Goal: Information Seeking & Learning: Learn about a topic

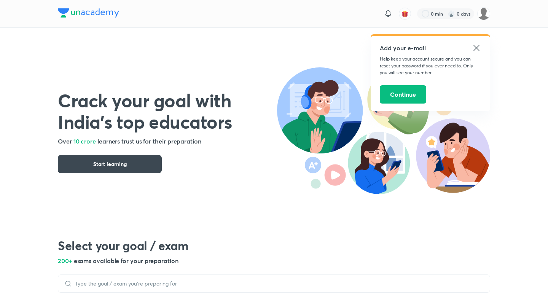
click at [474, 48] on icon at bounding box center [476, 47] width 9 height 9
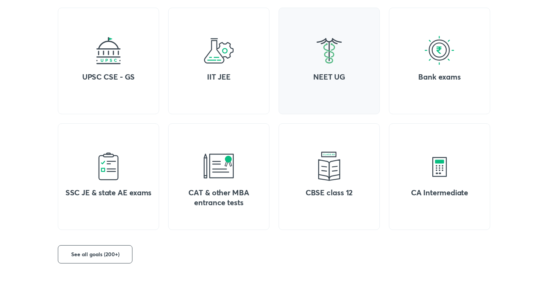
scroll to position [321, 0]
click at [126, 67] on div "UPSC CSE - GS" at bounding box center [108, 61] width 101 height 106
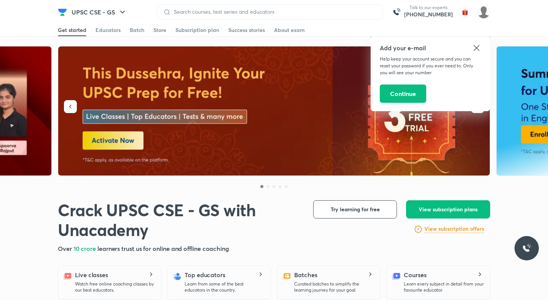
click at [413, 93] on button "Continue" at bounding box center [403, 93] width 46 height 18
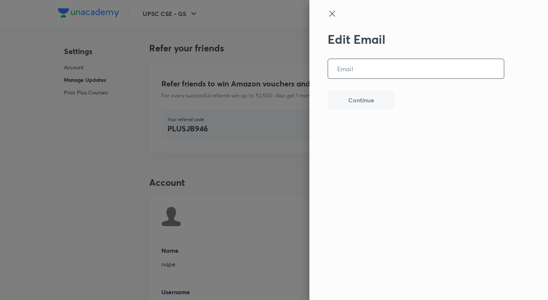
scroll to position [1844, 0]
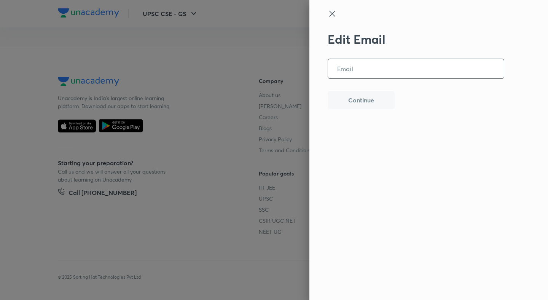
click at [346, 65] on input "email" at bounding box center [416, 68] width 176 height 19
click at [281, 78] on div at bounding box center [274, 150] width 548 height 300
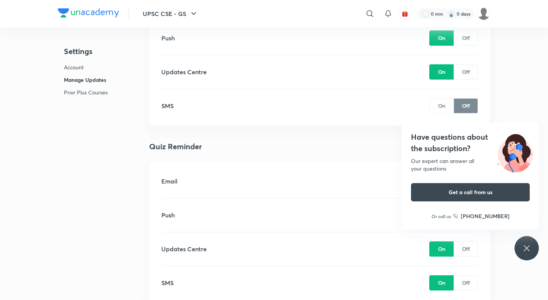
scroll to position [557, 0]
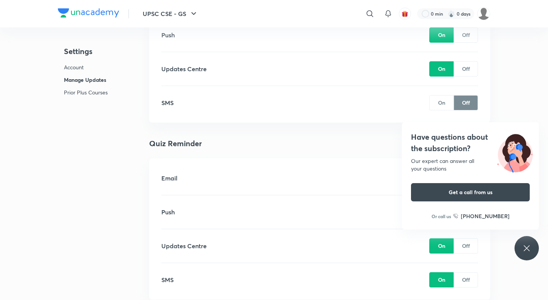
click at [464, 72] on p "Off" at bounding box center [466, 69] width 8 height 8
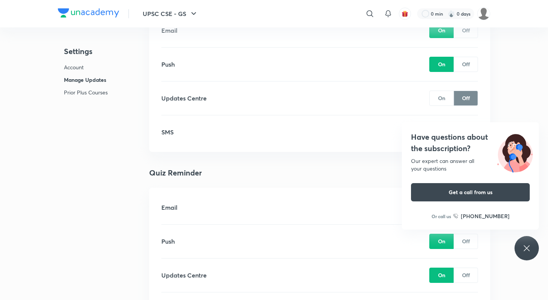
scroll to position [528, 0]
click at [469, 67] on p "Off" at bounding box center [466, 64] width 8 height 8
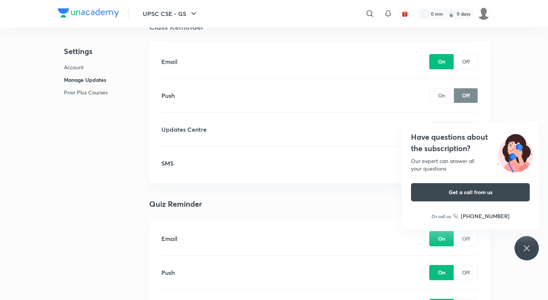
click at [469, 66] on div "Off" at bounding box center [465, 61] width 24 height 15
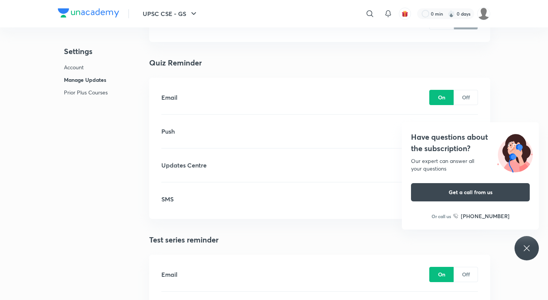
scroll to position [676, 0]
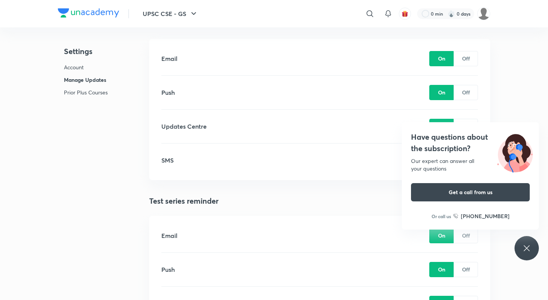
click at [469, 66] on div "Off" at bounding box center [465, 58] width 24 height 15
click at [472, 94] on div "Off" at bounding box center [465, 92] width 24 height 15
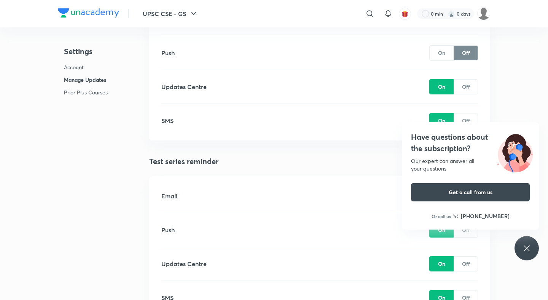
scroll to position [718, 0]
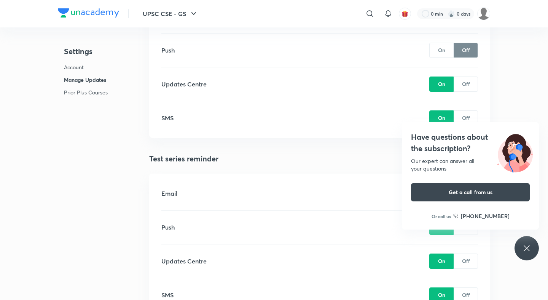
click at [471, 88] on div "Off" at bounding box center [465, 83] width 24 height 15
click at [467, 116] on p "Off" at bounding box center [466, 118] width 8 height 8
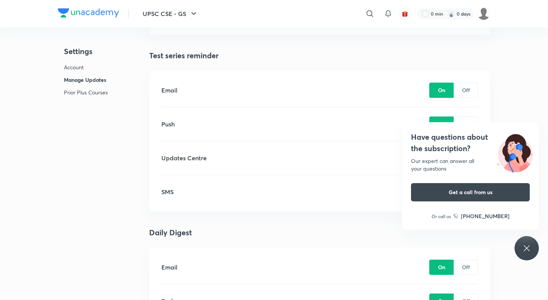
scroll to position [824, 0]
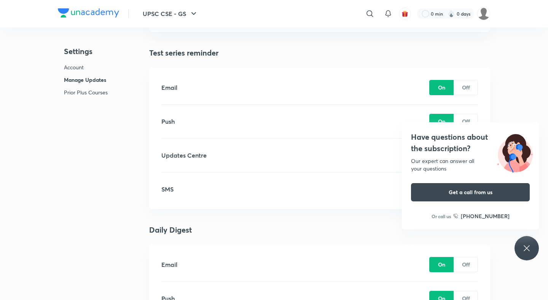
click at [464, 92] on div "Off" at bounding box center [465, 87] width 24 height 15
click at [468, 114] on div "Off" at bounding box center [465, 121] width 24 height 15
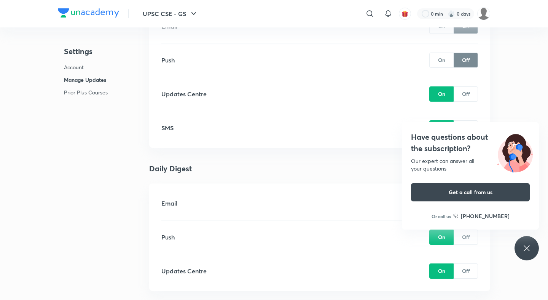
click at [469, 90] on p "Off" at bounding box center [466, 94] width 8 height 8
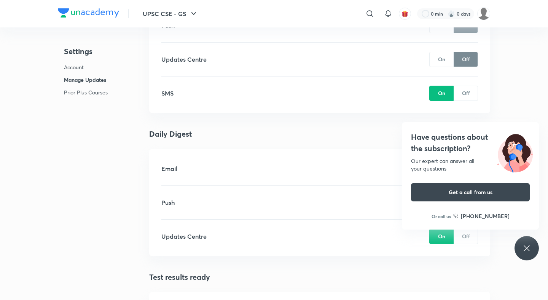
scroll to position [941, 0]
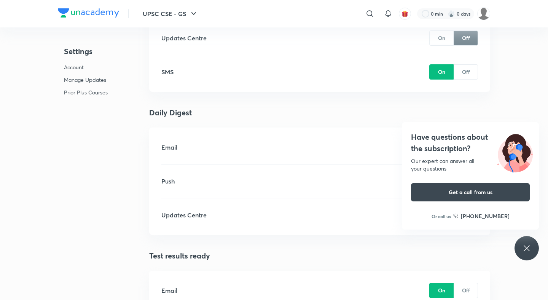
click at [468, 74] on p "Off" at bounding box center [466, 72] width 8 height 8
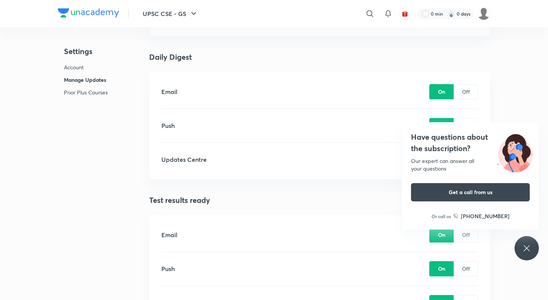
scroll to position [1017, 0]
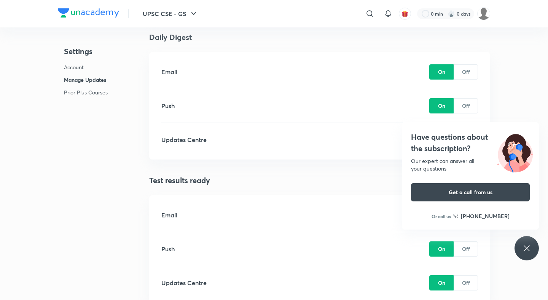
click at [468, 70] on p "Off" at bounding box center [466, 72] width 8 height 8
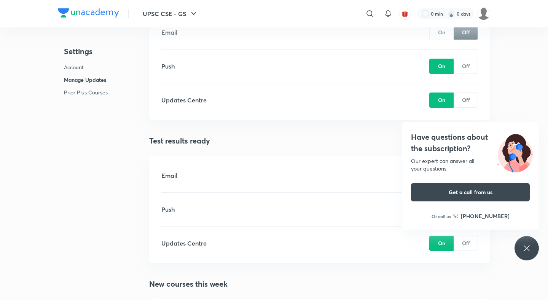
scroll to position [1060, 0]
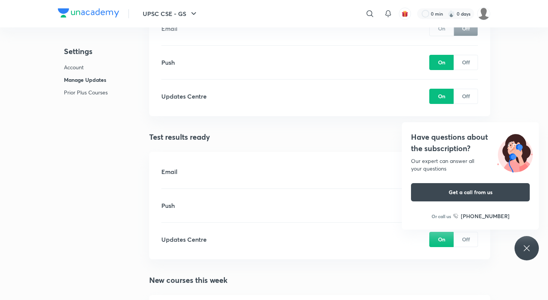
click at [468, 67] on div "Off" at bounding box center [465, 62] width 24 height 15
click at [469, 88] on div "Updates Centre On Off" at bounding box center [319, 95] width 316 height 33
click at [469, 93] on p "Off" at bounding box center [466, 96] width 8 height 8
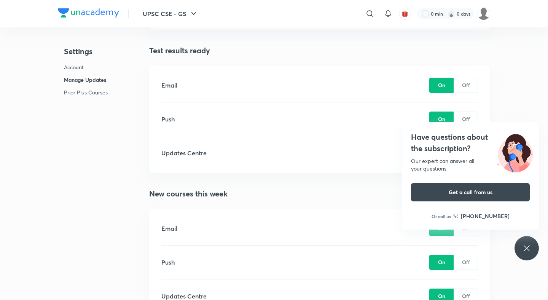
scroll to position [1168, 0]
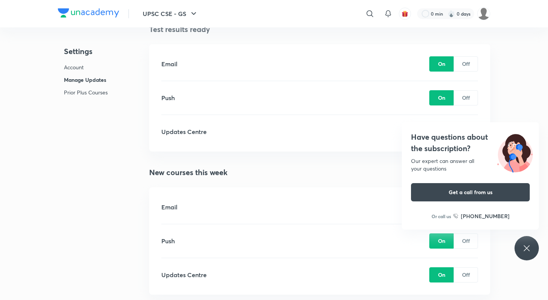
click at [468, 57] on div "Off" at bounding box center [465, 63] width 24 height 15
click at [464, 98] on p "Off" at bounding box center [466, 98] width 8 height 8
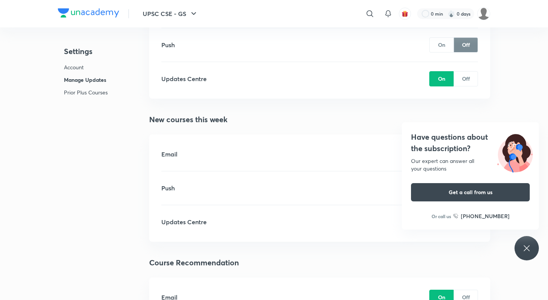
scroll to position [1240, 0]
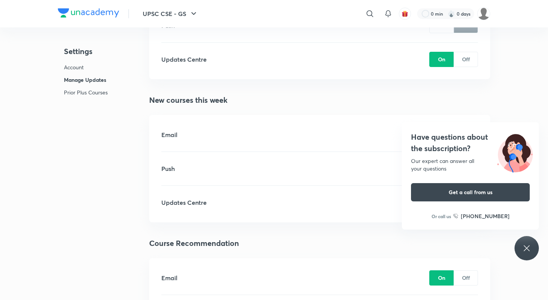
click at [464, 60] on p "Off" at bounding box center [466, 59] width 8 height 8
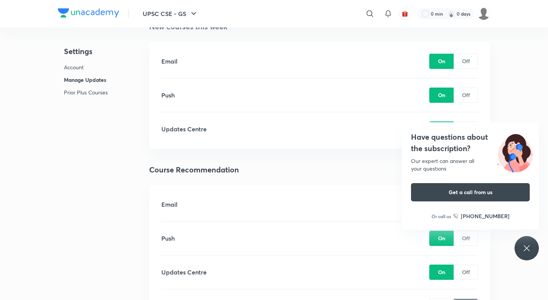
scroll to position [1330, 0]
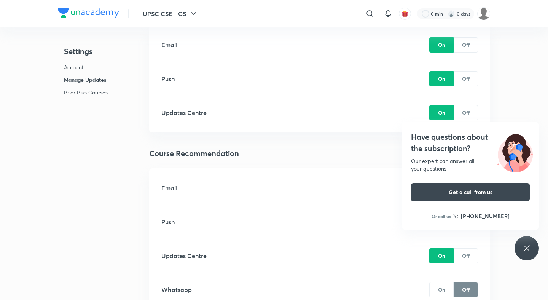
click at [466, 43] on p "Off" at bounding box center [466, 45] width 8 height 8
click at [466, 73] on div "Off" at bounding box center [465, 78] width 24 height 15
click at [467, 112] on p "Off" at bounding box center [466, 112] width 8 height 8
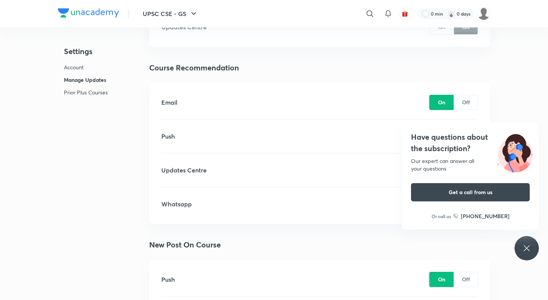
scroll to position [1465, 0]
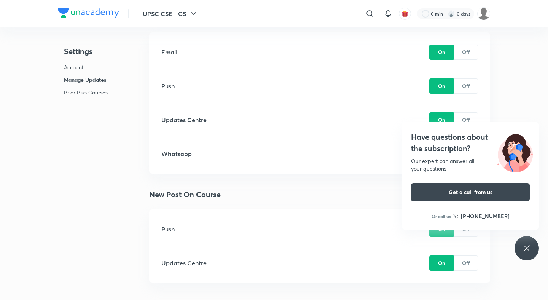
click at [472, 53] on div "Off" at bounding box center [465, 51] width 24 height 15
click at [468, 87] on p "Off" at bounding box center [466, 86] width 8 height 8
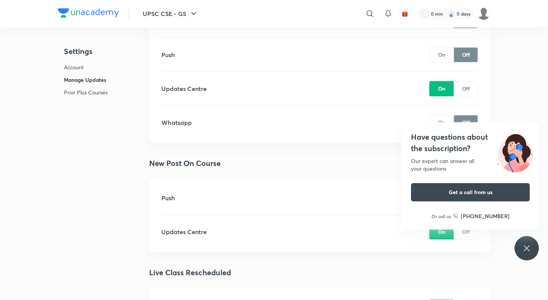
click at [467, 82] on div "Off" at bounding box center [465, 88] width 24 height 15
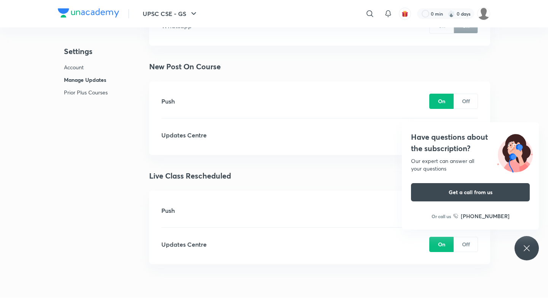
scroll to position [1598, 0]
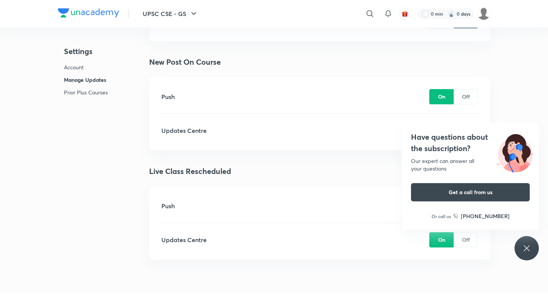
click at [470, 94] on div "Off" at bounding box center [465, 96] width 24 height 15
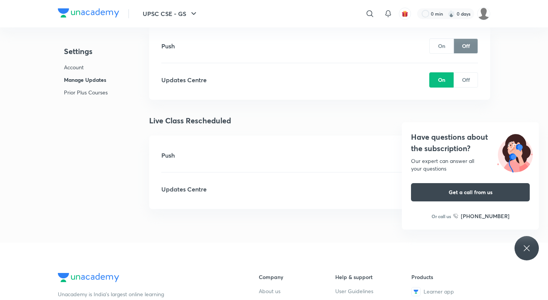
click at [469, 83] on p "Off" at bounding box center [466, 80] width 8 height 8
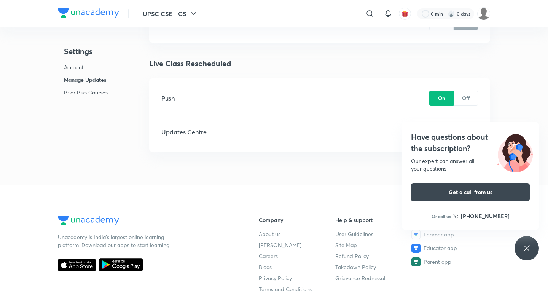
scroll to position [1746, 0]
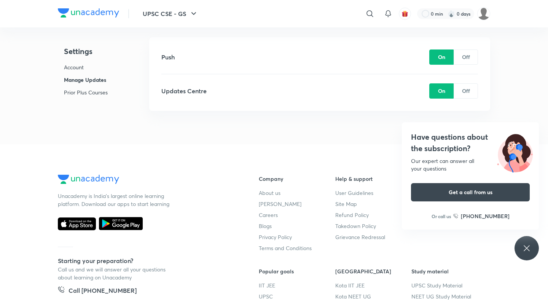
click at [469, 49] on div "Off" at bounding box center [465, 56] width 24 height 15
click at [464, 84] on div "Off" at bounding box center [465, 90] width 24 height 15
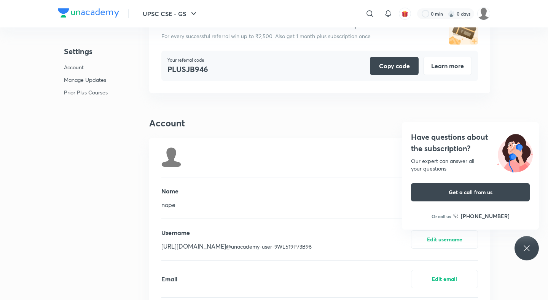
scroll to position [0, 0]
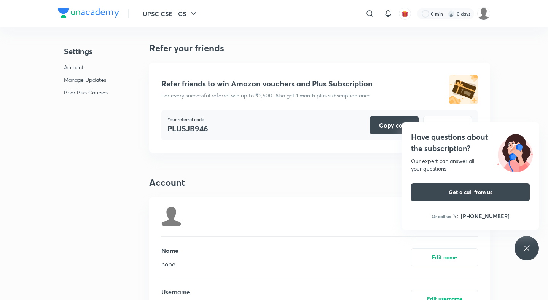
click at [114, 9] on img at bounding box center [88, 12] width 61 height 9
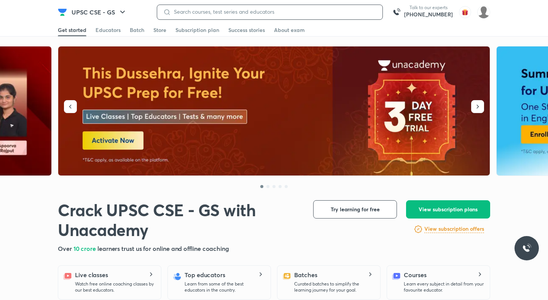
click at [308, 12] on input at bounding box center [273, 12] width 205 height 6
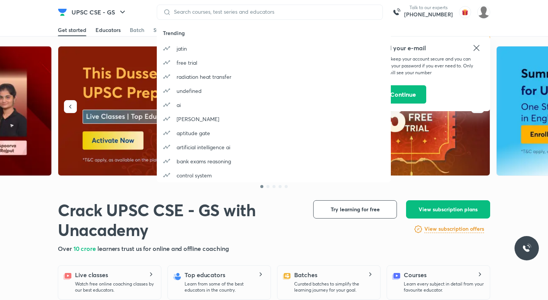
click at [107, 29] on div "Educators" at bounding box center [107, 30] width 25 height 8
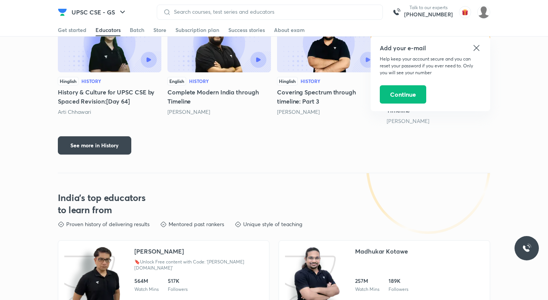
scroll to position [1230, 0]
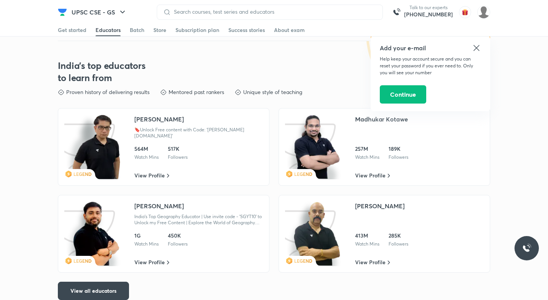
click at [140, 114] on div "[PERSON_NAME]" at bounding box center [158, 118] width 49 height 9
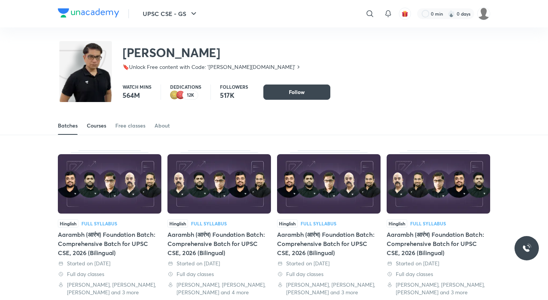
click at [101, 126] on div "Courses" at bounding box center [96, 126] width 19 height 8
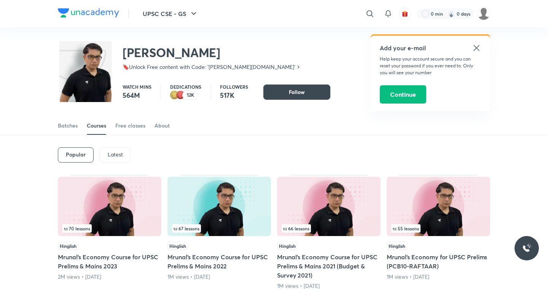
click at [112, 154] on p "Latest" at bounding box center [115, 154] width 15 height 6
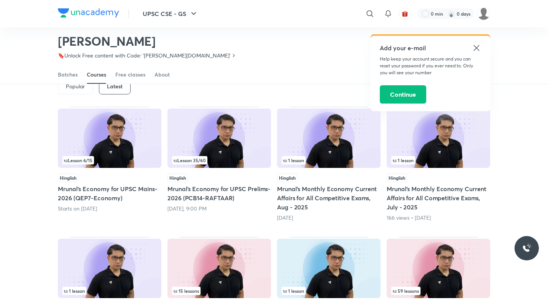
scroll to position [46, 0]
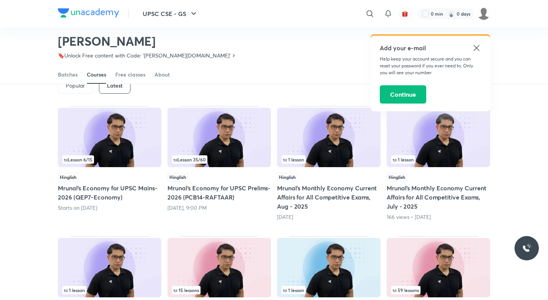
click at [139, 157] on div "Lesson 6 / 15" at bounding box center [109, 159] width 94 height 8
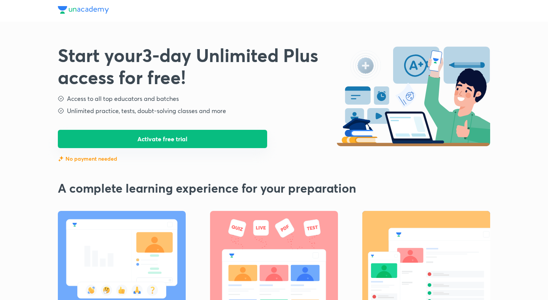
click at [192, 146] on button "Activate free trial" at bounding box center [162, 139] width 209 height 18
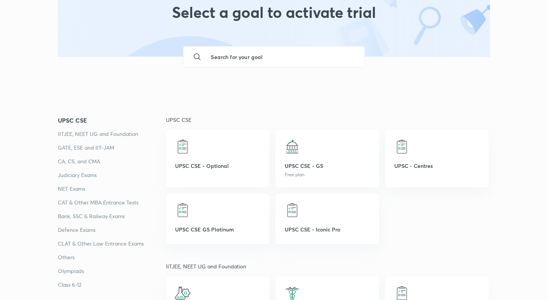
scroll to position [48, 0]
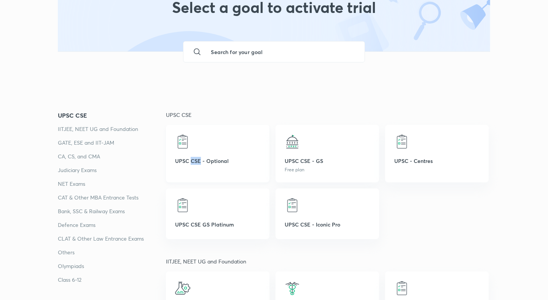
click at [188, 141] on img at bounding box center [182, 141] width 15 height 15
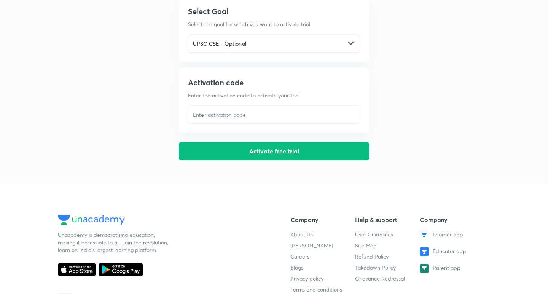
scroll to position [0, 0]
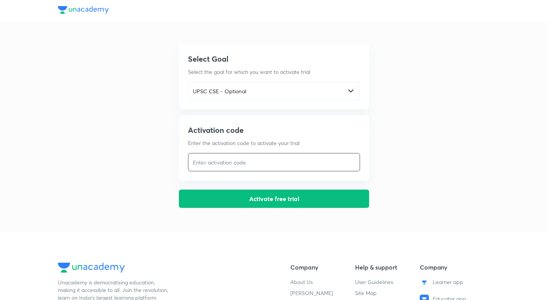
click at [242, 160] on input "text" at bounding box center [273, 162] width 171 height 16
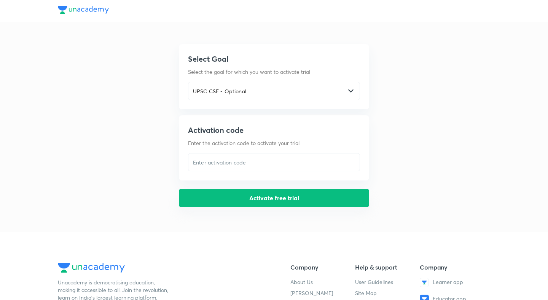
click at [252, 195] on button "Activate free trial" at bounding box center [274, 198] width 190 height 18
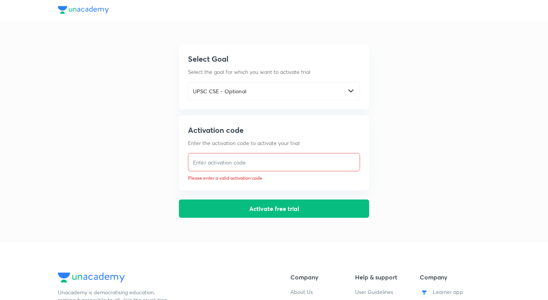
click at [242, 166] on input "text" at bounding box center [273, 162] width 171 height 16
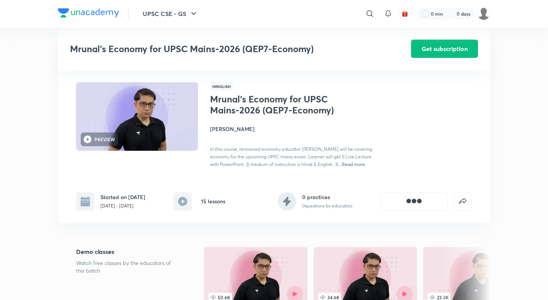
scroll to position [269, 0]
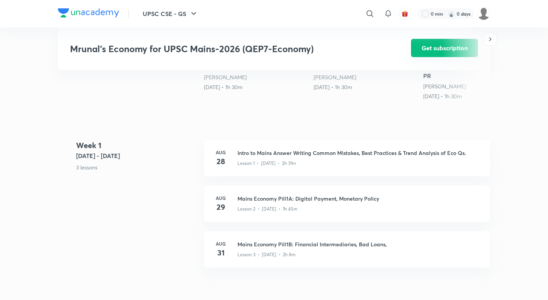
click at [440, 51] on button "Get subscription" at bounding box center [444, 48] width 67 height 18
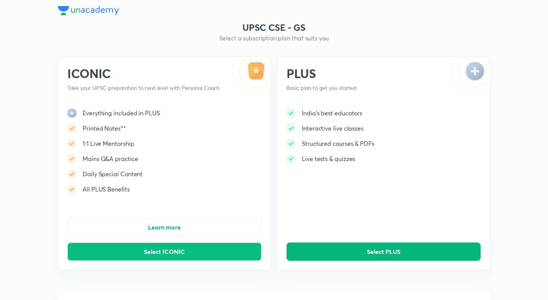
click at [323, 251] on button "Select PLUS" at bounding box center [383, 251] width 194 height 18
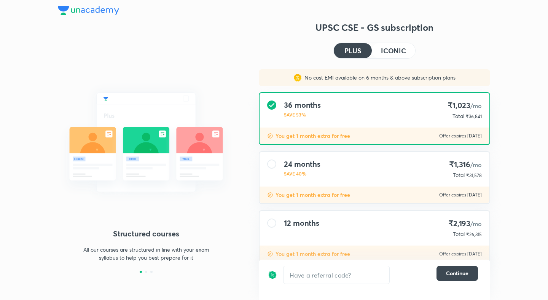
scroll to position [19, 0]
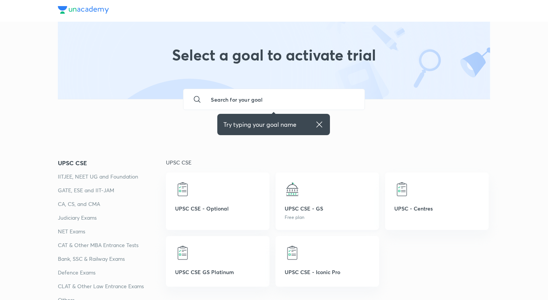
click at [303, 190] on div at bounding box center [326, 188] width 85 height 15
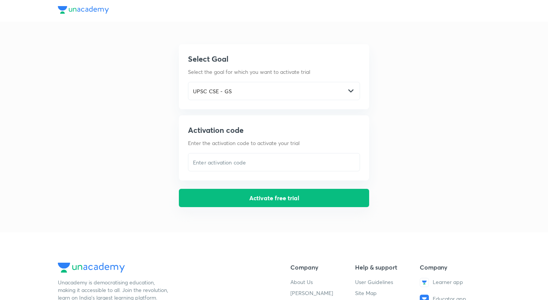
click at [295, 197] on button "Activate free trial" at bounding box center [274, 198] width 190 height 18
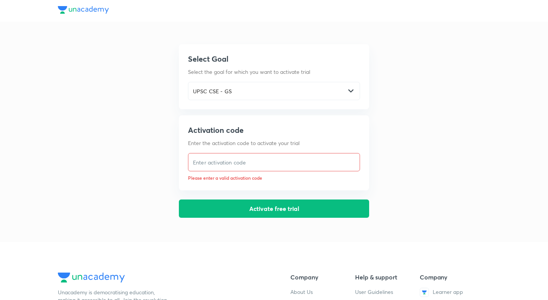
click at [273, 158] on input "text" at bounding box center [273, 162] width 171 height 16
click at [241, 161] on input "text" at bounding box center [273, 162] width 171 height 16
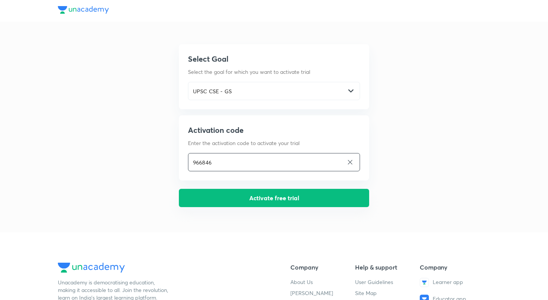
type input "966846"
click at [241, 195] on button "Activate free trial" at bounding box center [274, 198] width 190 height 18
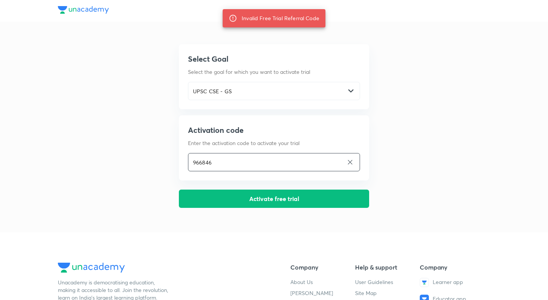
click at [350, 162] on icon at bounding box center [350, 162] width 5 height 5
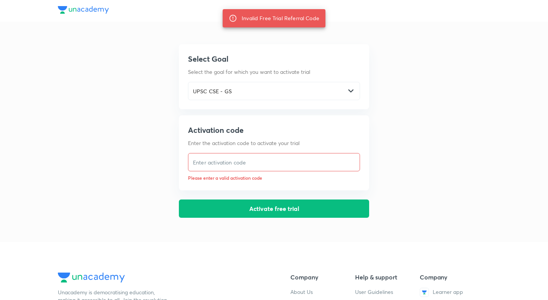
click at [319, 163] on input "text" at bounding box center [273, 162] width 171 height 16
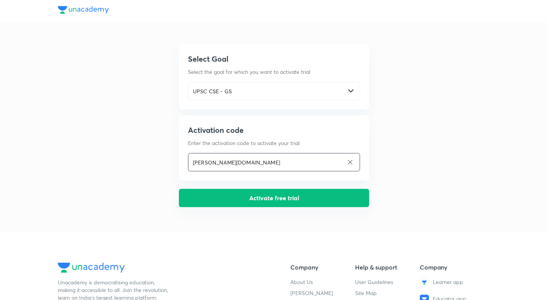
type input "mrunal.org"
click at [282, 197] on button "Activate free trial" at bounding box center [274, 198] width 190 height 18
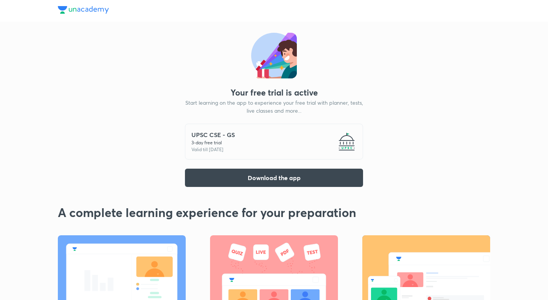
click at [95, 8] on img at bounding box center [83, 10] width 51 height 8
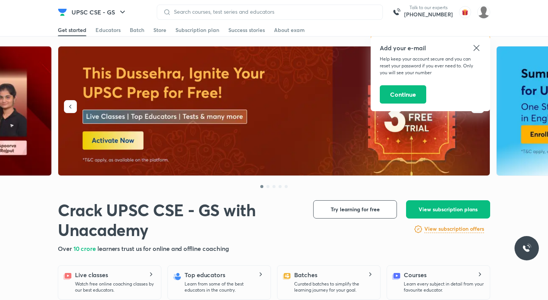
click at [480, 46] on icon at bounding box center [476, 47] width 9 height 9
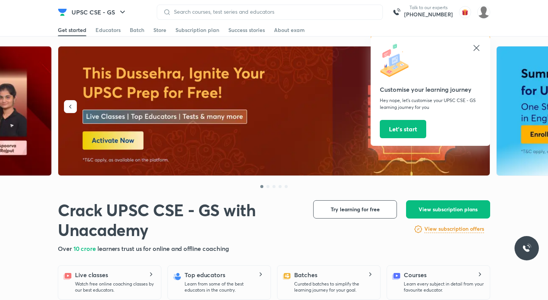
click at [477, 51] on icon at bounding box center [476, 47] width 9 height 9
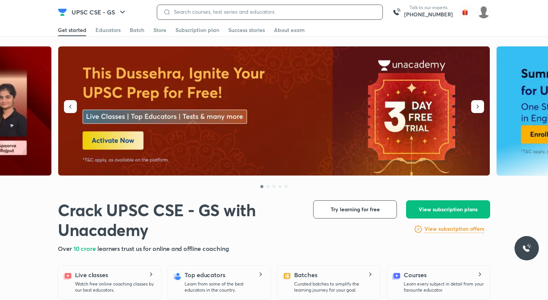
click at [199, 13] on input at bounding box center [273, 12] width 205 height 6
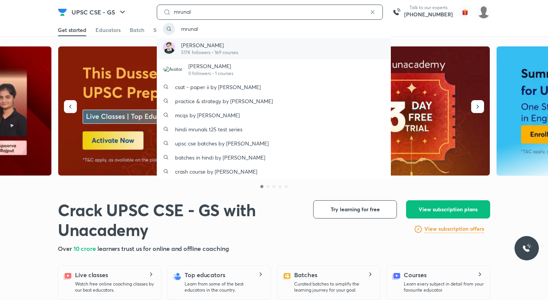
type input "mrunal"
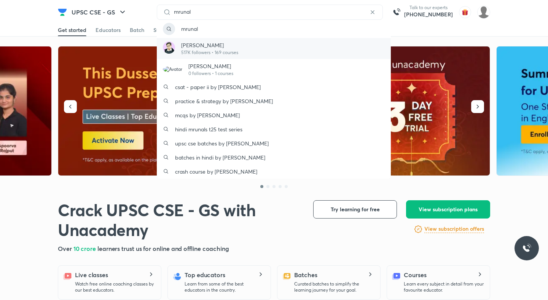
click at [191, 47] on p "Mrunal Patel" at bounding box center [209, 45] width 57 height 8
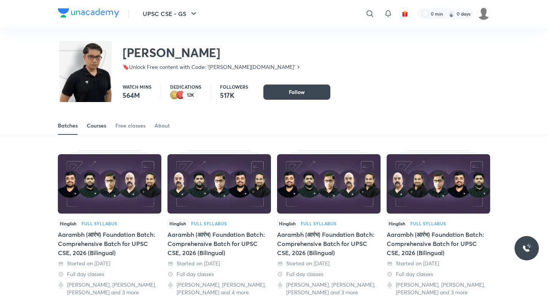
click at [96, 122] on div "Courses" at bounding box center [96, 126] width 19 height 8
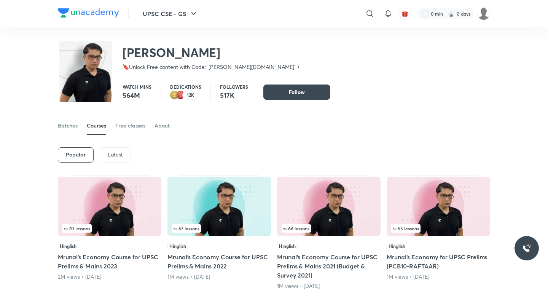
click at [116, 157] on p "Latest" at bounding box center [115, 154] width 15 height 6
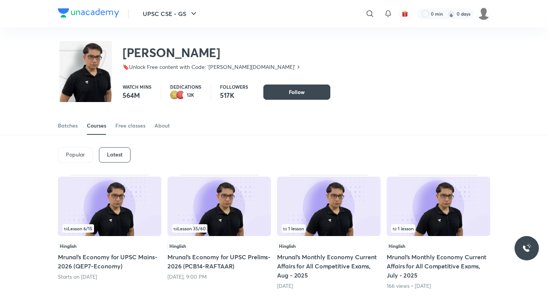
click at [106, 199] on img at bounding box center [109, 205] width 103 height 59
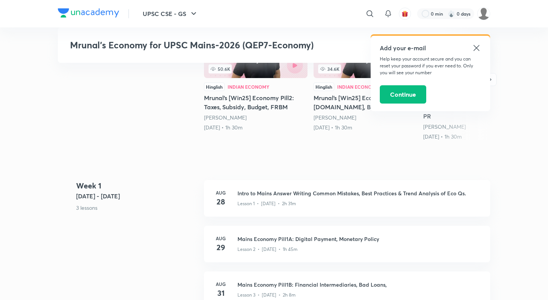
scroll to position [221, 0]
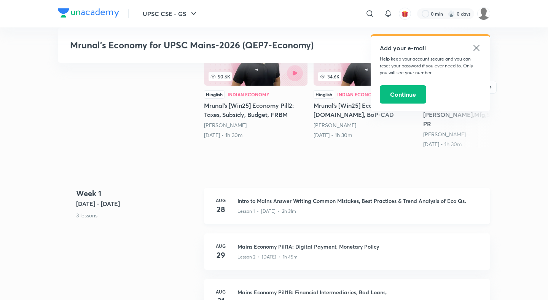
click at [249, 197] on h3 "Intro to Mains Answer Writing Common Mistakes, Best Practices & Trend Analysis …" at bounding box center [358, 201] width 243 height 8
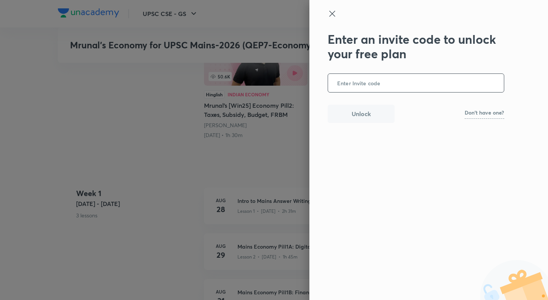
click at [382, 87] on input "text" at bounding box center [416, 83] width 176 height 19
type input "MRUNAL.ORG"
click at [380, 113] on button "Unlock" at bounding box center [360, 113] width 67 height 18
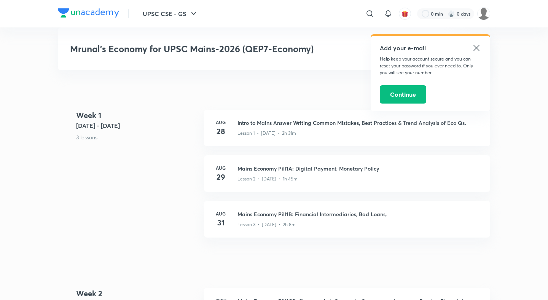
scroll to position [296, 0]
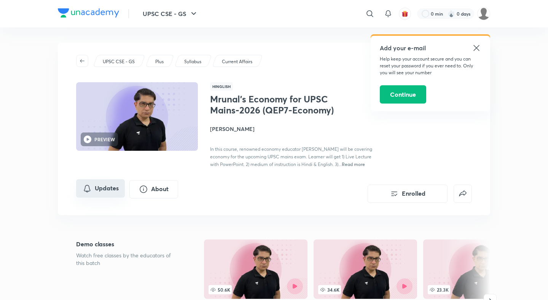
click at [79, 190] on button "Updates" at bounding box center [100, 188] width 49 height 18
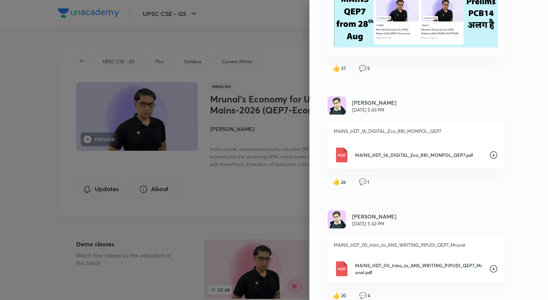
scroll to position [2891, 0]
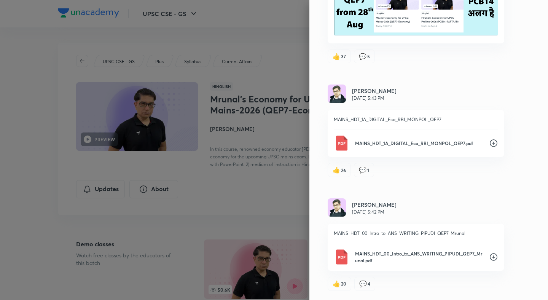
click at [265, 65] on div at bounding box center [274, 150] width 548 height 300
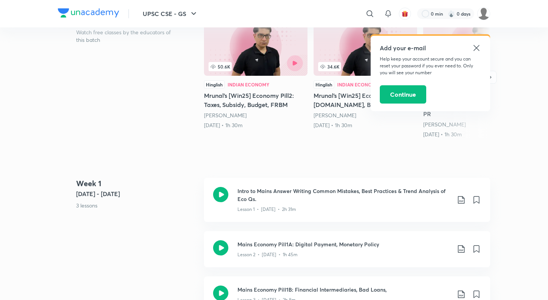
scroll to position [0, 0]
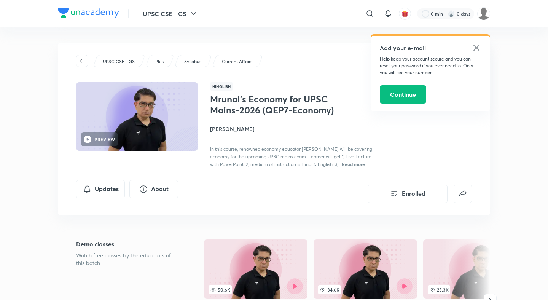
click at [226, 129] on h4 "[PERSON_NAME]" at bounding box center [295, 129] width 170 height 8
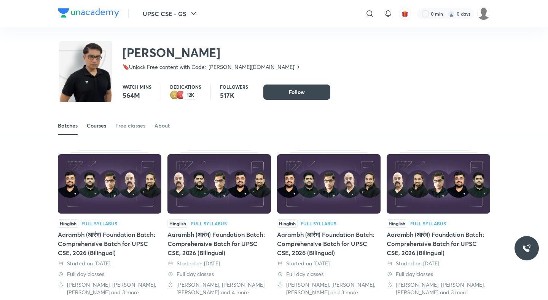
click at [94, 122] on div "Courses" at bounding box center [96, 126] width 19 height 8
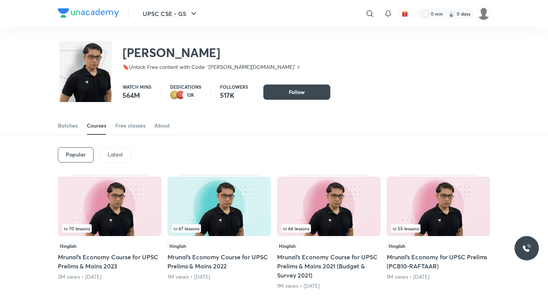
click at [116, 157] on p "Latest" at bounding box center [115, 154] width 15 height 6
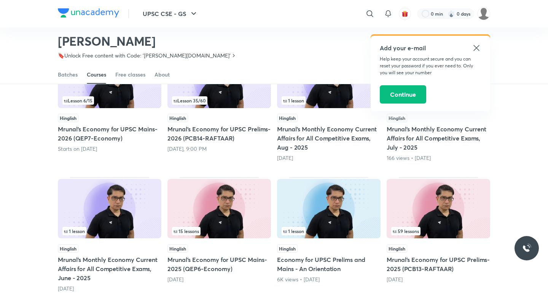
scroll to position [105, 0]
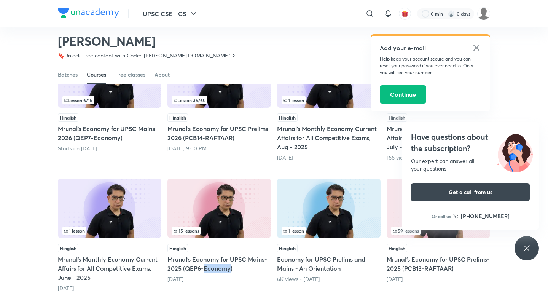
click at [164, 256] on div "Lesson 6 / 15 Hinglish Mrunal’s Economy for UPSC Mains-2026 (QEP7-Economy) Star…" at bounding box center [274, 254] width 432 height 417
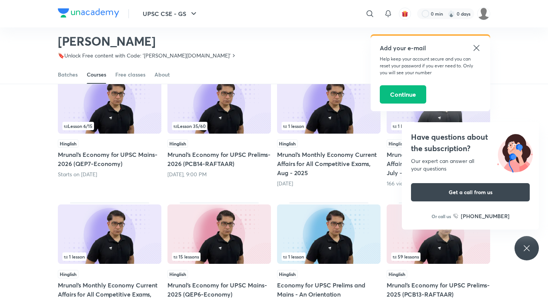
scroll to position [69, 0]
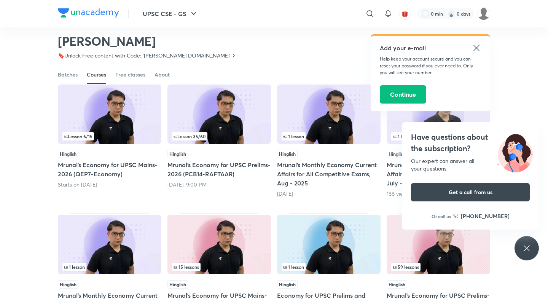
click at [532, 248] on div "Have questions about the subscription? Our expert can answer all your questions…" at bounding box center [526, 248] width 24 height 24
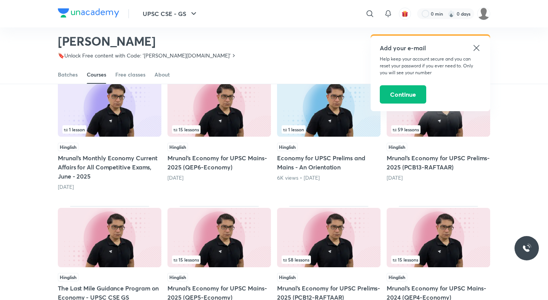
scroll to position [208, 0]
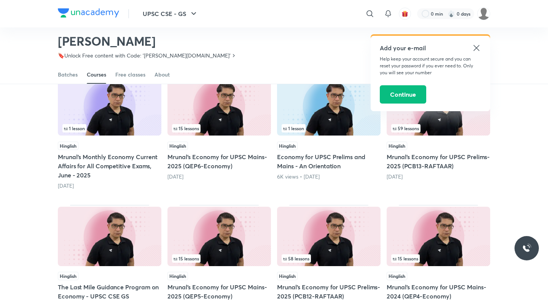
click at [20, 185] on div "Popular Latest Lesson 6 / 15 Hinglish Mrunal’s Economy for UPSC Mains-2026 (QEP…" at bounding box center [274, 133] width 548 height 457
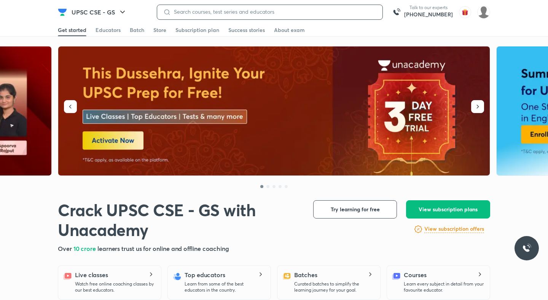
click at [297, 11] on input at bounding box center [273, 12] width 205 height 6
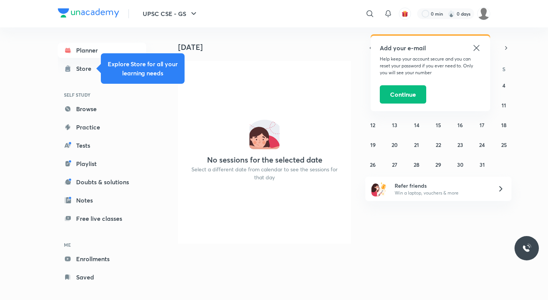
click at [478, 49] on icon at bounding box center [476, 47] width 9 height 9
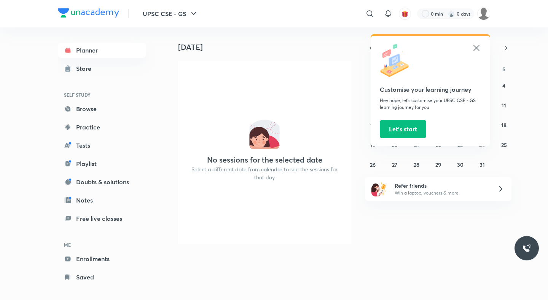
click at [474, 46] on icon at bounding box center [476, 48] width 6 height 6
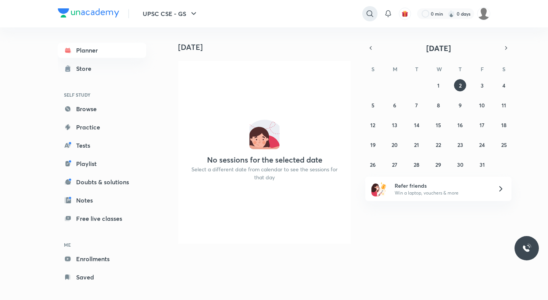
click at [367, 12] on icon at bounding box center [369, 13] width 9 height 9
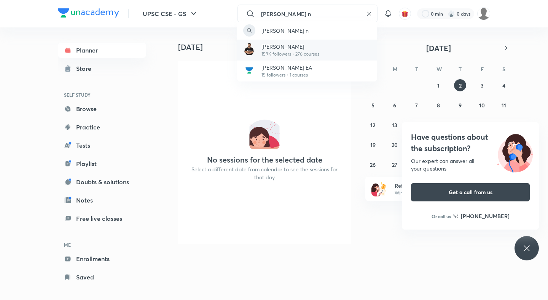
type input "pratik n"
click at [307, 44] on p "Pratik Nayak" at bounding box center [290, 47] width 58 height 8
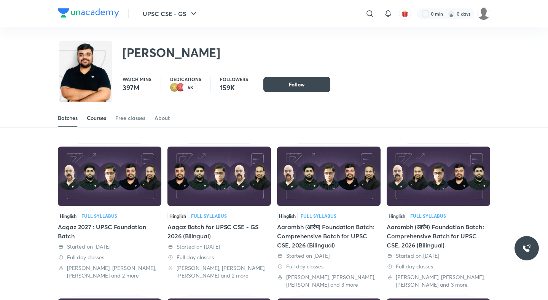
click at [98, 121] on div "Courses" at bounding box center [96, 118] width 19 height 8
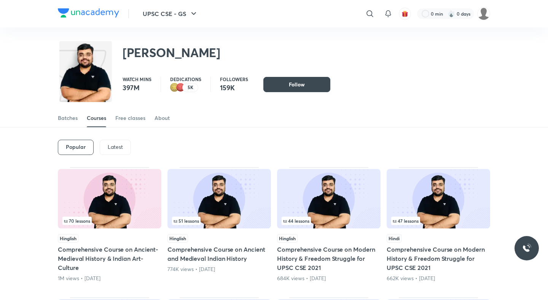
click at [113, 148] on p "Latest" at bounding box center [115, 147] width 15 height 6
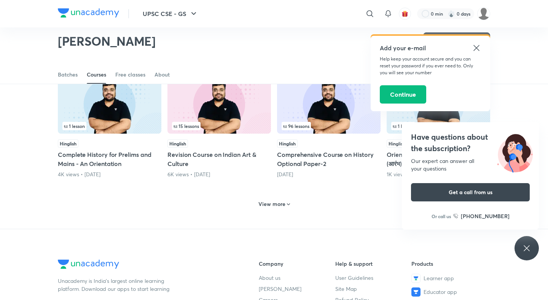
scroll to position [324, 0]
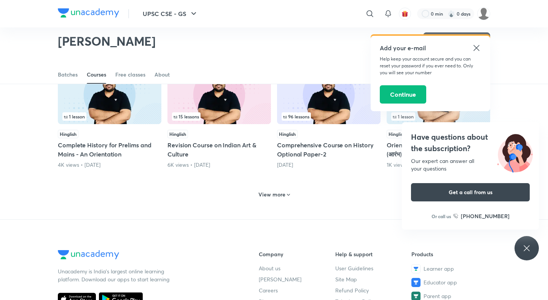
click at [267, 191] on h6 "View more" at bounding box center [271, 195] width 27 height 8
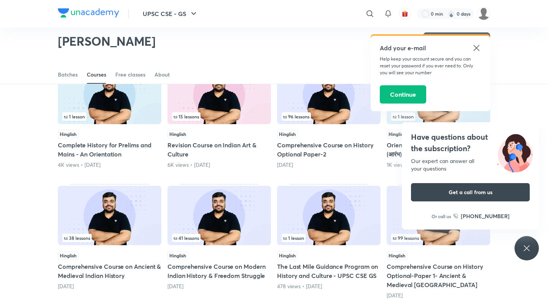
click at [532, 239] on div "Have questions about the subscription? Our expert can answer all your questions…" at bounding box center [526, 248] width 24 height 24
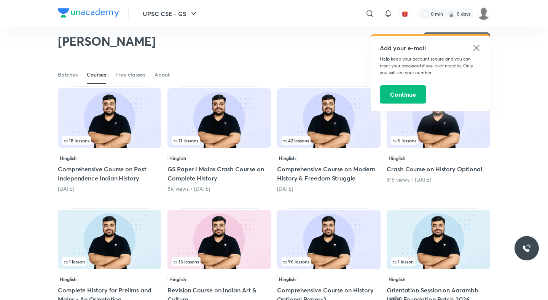
scroll to position [178, 0]
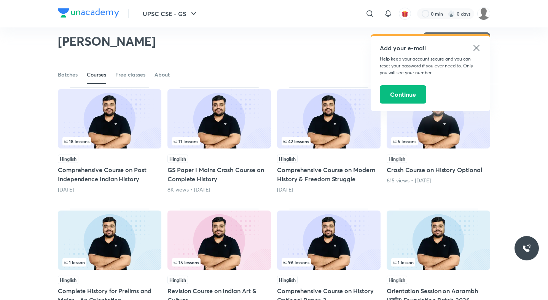
click at [213, 169] on h5 "GS Paper I Mains Crash Course on Complete History" at bounding box center [218, 174] width 103 height 18
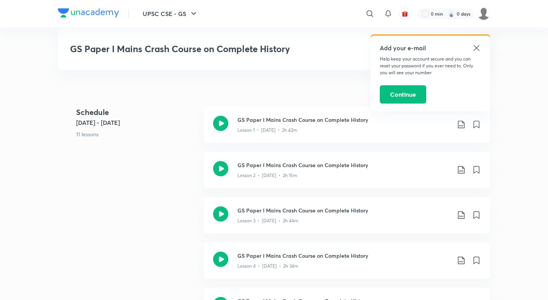
scroll to position [222, 0]
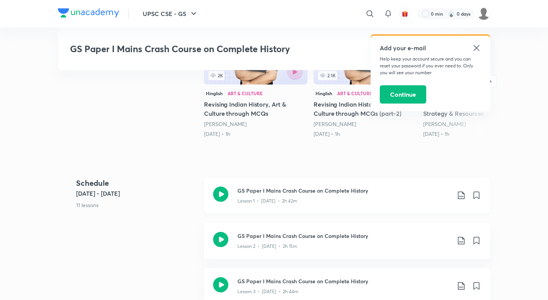
click at [463, 195] on icon at bounding box center [460, 195] width 9 height 9
click at [524, 188] on div at bounding box center [274, 150] width 548 height 300
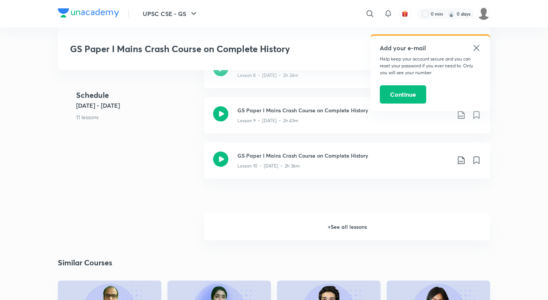
scroll to position [741, 0]
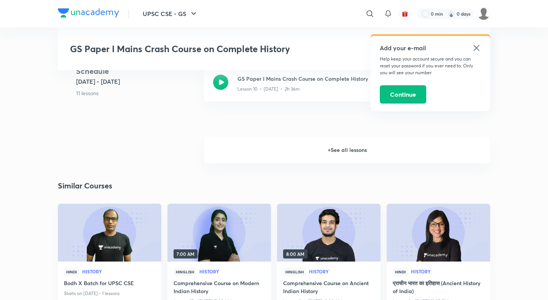
click at [296, 153] on h6 "+ See all lessons" at bounding box center [347, 150] width 286 height 27
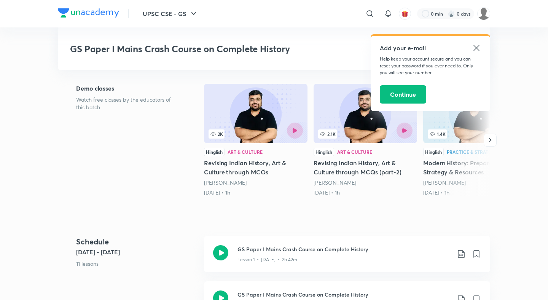
scroll to position [157, 0]
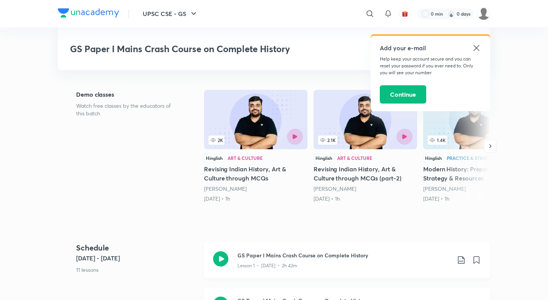
click at [457, 255] on icon at bounding box center [460, 259] width 9 height 9
click at [414, 270] on p "With annotation" at bounding box center [403, 273] width 39 height 8
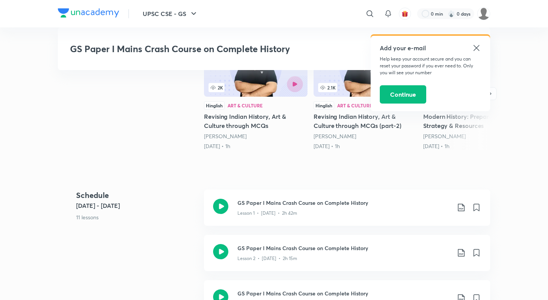
scroll to position [209, 0]
click at [477, 44] on icon at bounding box center [476, 47] width 9 height 9
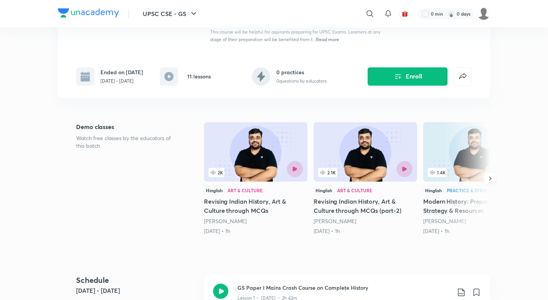
scroll to position [0, 0]
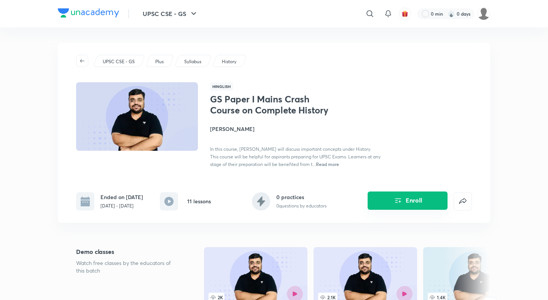
click at [386, 192] on button "Enroll" at bounding box center [407, 200] width 80 height 18
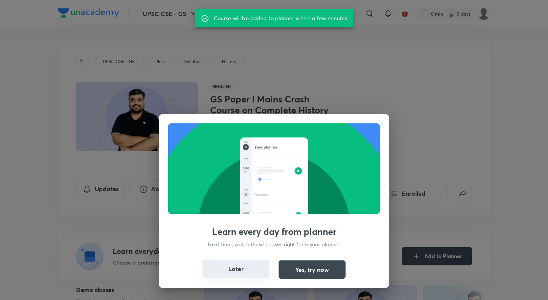
click at [246, 265] on button "Later" at bounding box center [235, 268] width 67 height 18
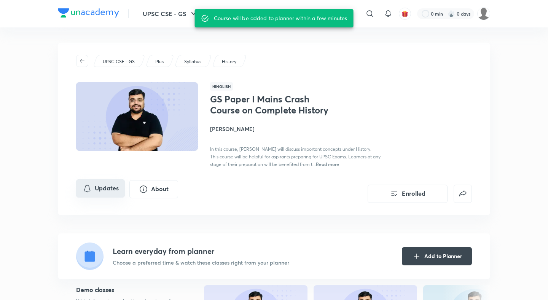
click at [113, 185] on button "Updates" at bounding box center [100, 188] width 49 height 18
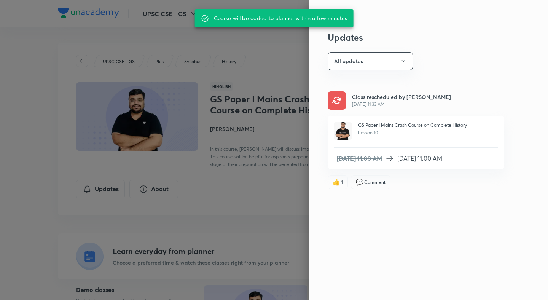
click at [249, 95] on div at bounding box center [274, 150] width 548 height 300
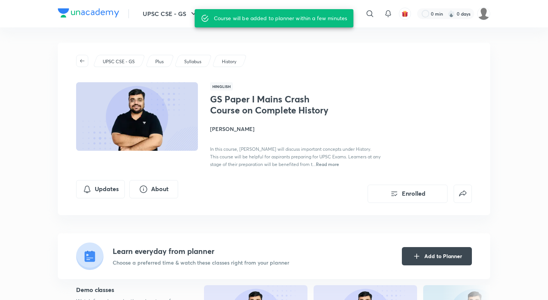
scroll to position [4, 0]
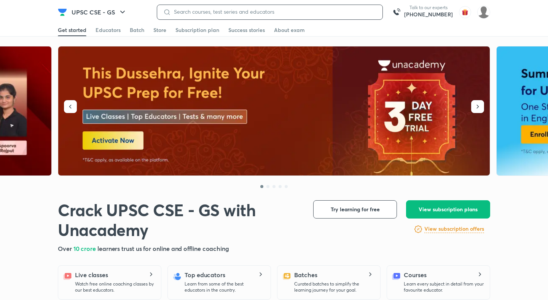
click at [230, 13] on input at bounding box center [273, 12] width 205 height 6
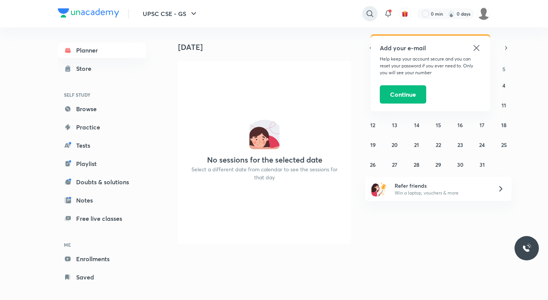
click at [370, 10] on icon at bounding box center [369, 13] width 9 height 9
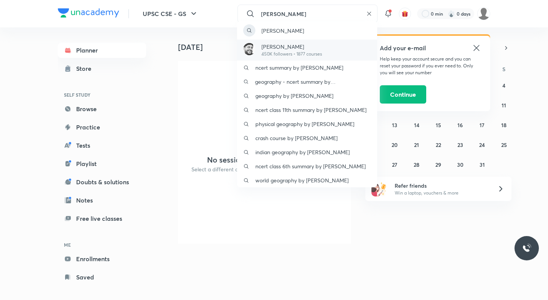
type input "[PERSON_NAME]"
click at [297, 47] on p "[PERSON_NAME]" at bounding box center [291, 47] width 60 height 8
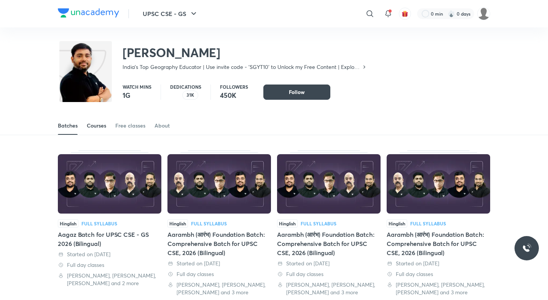
click at [100, 123] on div "Courses" at bounding box center [96, 126] width 19 height 8
click at [99, 124] on div "Courses" at bounding box center [96, 126] width 19 height 8
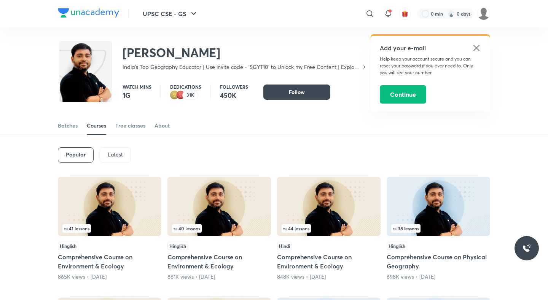
click at [117, 152] on p "Latest" at bounding box center [115, 154] width 15 height 6
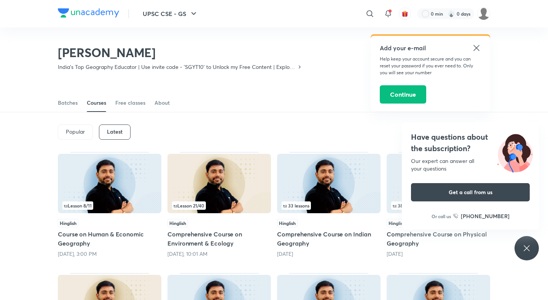
scroll to position [43, 0]
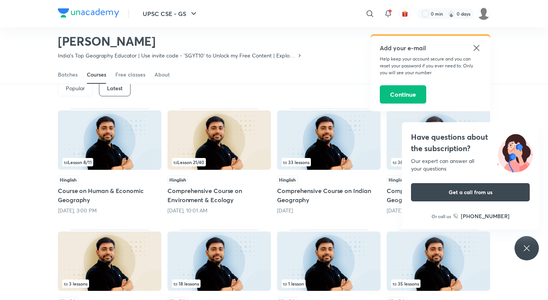
click at [534, 252] on div "Have questions about the subscription? Our expert can answer all your questions…" at bounding box center [526, 248] width 24 height 24
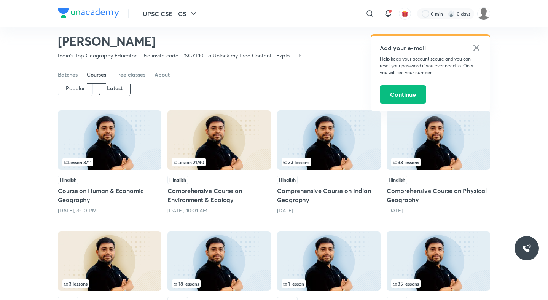
click at [516, 197] on div "Popular Latest Lesson 8 / 11 Hinglish Course on Human & Economic Geography [DAT…" at bounding box center [274, 293] width 548 height 448
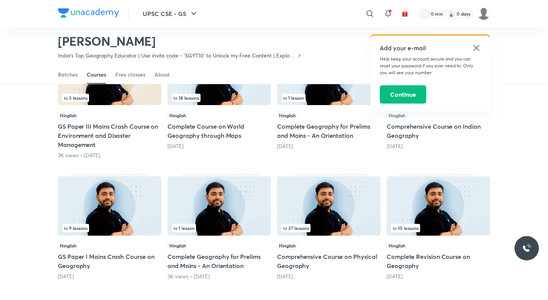
scroll to position [223, 0]
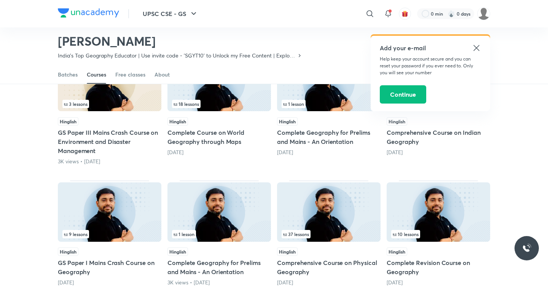
click at [116, 246] on div "9 lessons Hinglish GS Paper I Mains Crash Course on Geography [DATE]" at bounding box center [109, 233] width 103 height 106
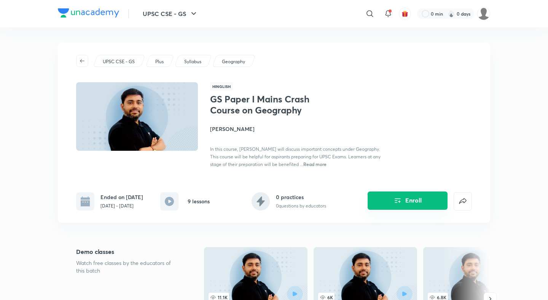
click at [406, 202] on button "Enroll" at bounding box center [407, 200] width 80 height 18
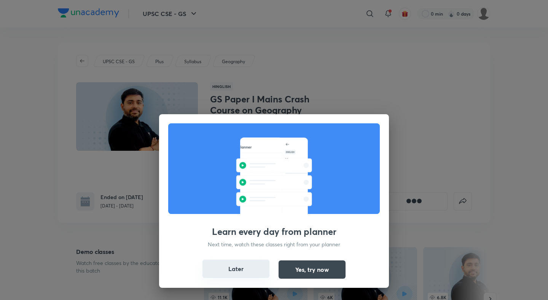
click at [262, 272] on button "Later" at bounding box center [235, 268] width 67 height 18
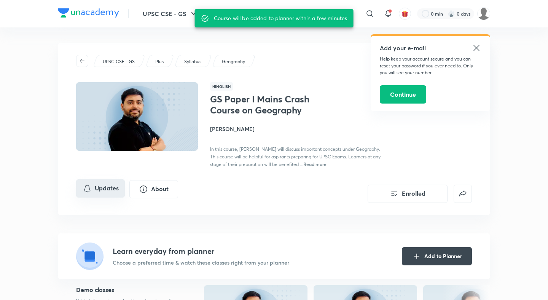
click at [115, 186] on button "Updates" at bounding box center [100, 188] width 49 height 18
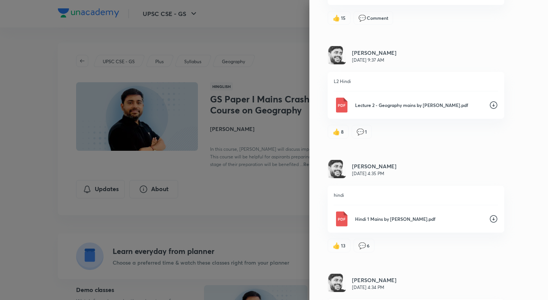
scroll to position [1652, 0]
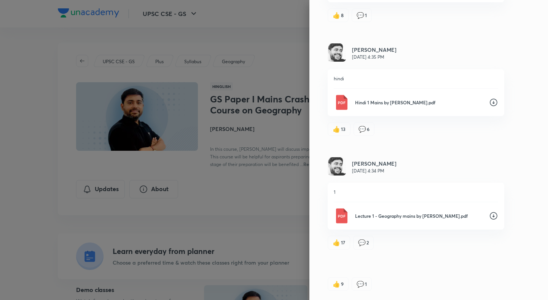
click at [494, 214] on icon at bounding box center [493, 215] width 9 height 9
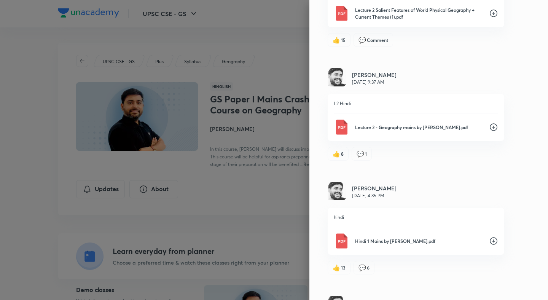
scroll to position [1459, 0]
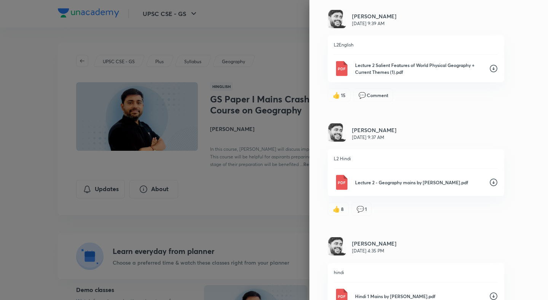
click at [506, 109] on div "Updates All updates 👍 3 💬 Comment [PERSON_NAME] [DATE] 9:55 AM 1 महत्वपूर्ण भू-…" at bounding box center [428, 150] width 238 height 300
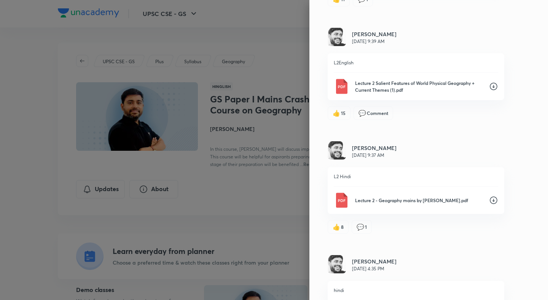
scroll to position [1423, 0]
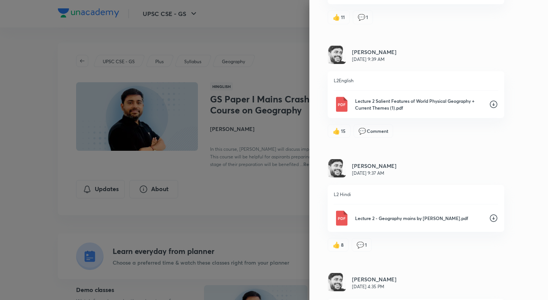
click at [492, 105] on icon at bounding box center [493, 104] width 9 height 9
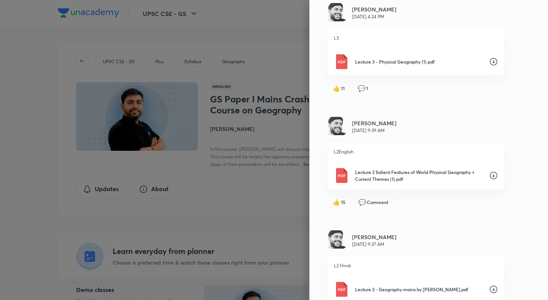
scroll to position [1344, 0]
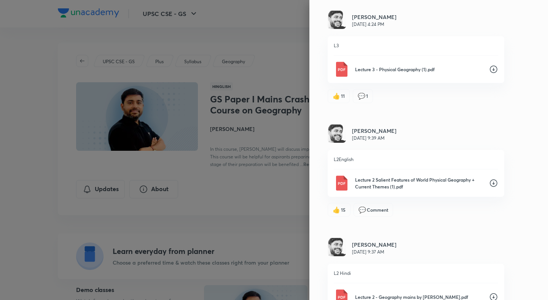
click at [494, 67] on icon at bounding box center [493, 69] width 9 height 9
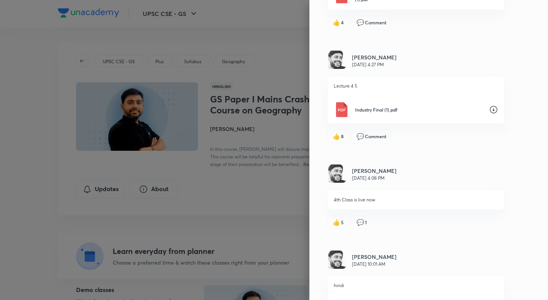
scroll to position [987, 0]
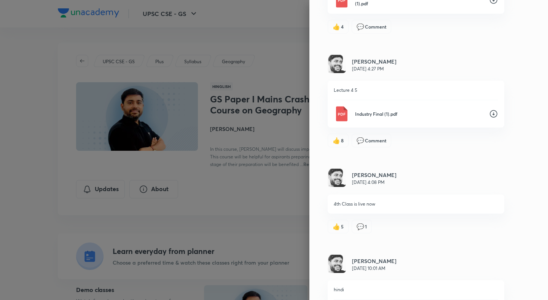
click at [495, 114] on icon at bounding box center [493, 113] width 9 height 9
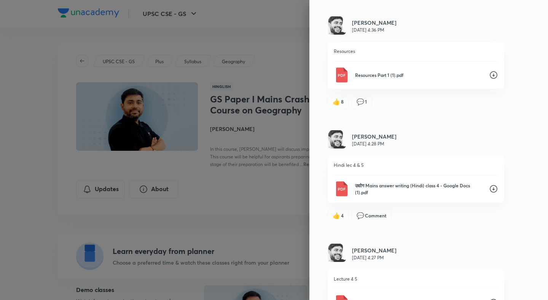
scroll to position [785, 0]
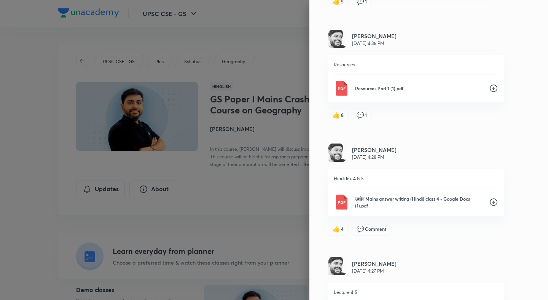
click at [494, 87] on icon at bounding box center [493, 88] width 9 height 9
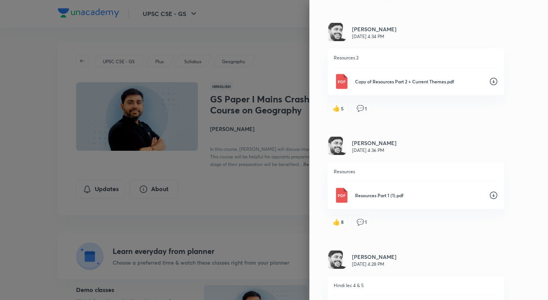
scroll to position [677, 0]
click at [492, 80] on icon at bounding box center [493, 82] width 9 height 9
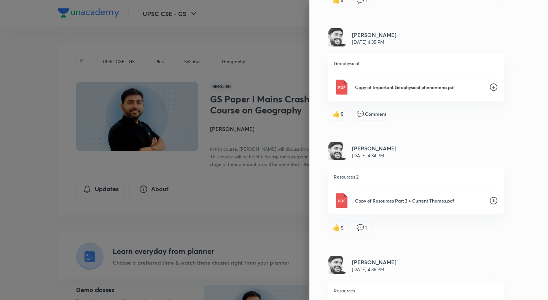
scroll to position [523, 0]
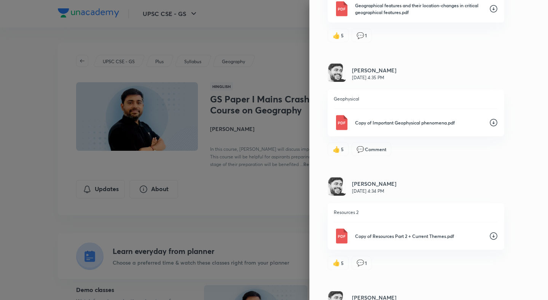
click at [494, 124] on icon at bounding box center [493, 122] width 9 height 9
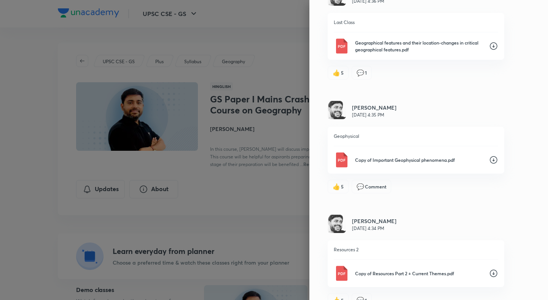
scroll to position [456, 0]
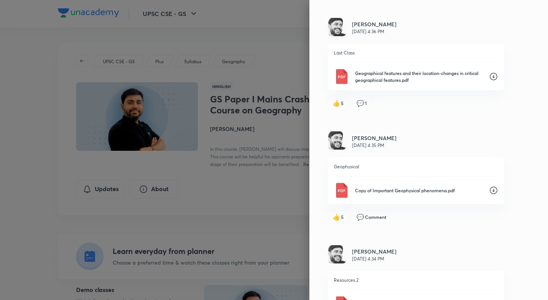
click at [493, 76] on icon at bounding box center [493, 76] width 9 height 9
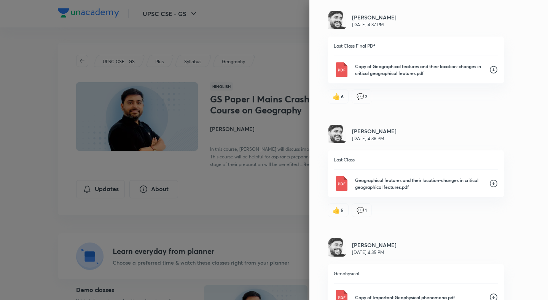
scroll to position [328, 0]
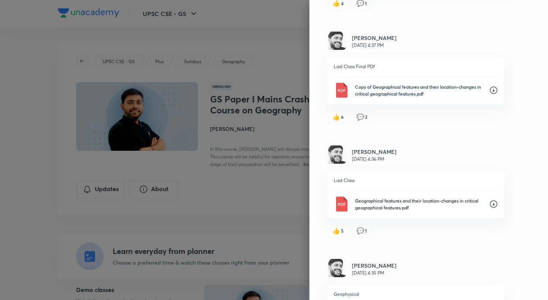
click at [493, 89] on icon at bounding box center [493, 90] width 8 height 8
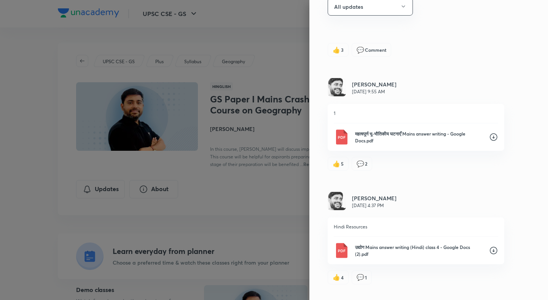
scroll to position [0, 0]
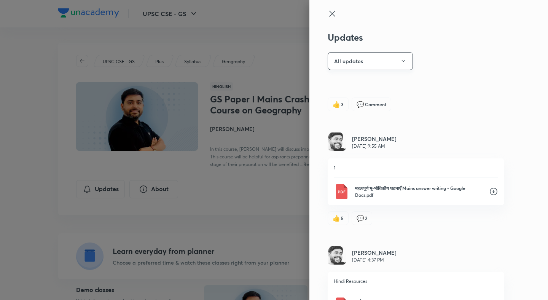
click at [405, 63] on icon "button" at bounding box center [403, 61] width 6 height 6
click at [240, 89] on div at bounding box center [274, 150] width 548 height 300
click at [334, 13] on icon at bounding box center [331, 13] width 9 height 9
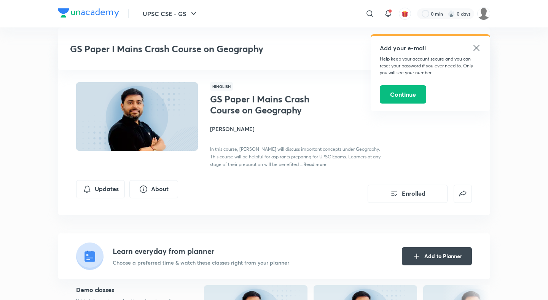
scroll to position [223, 0]
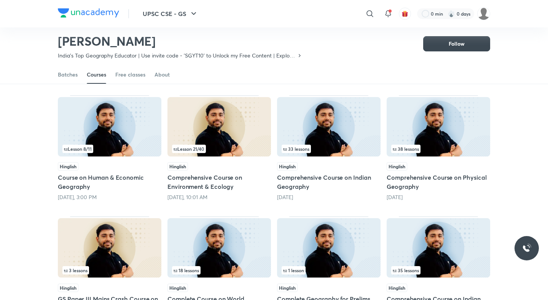
scroll to position [147, 0]
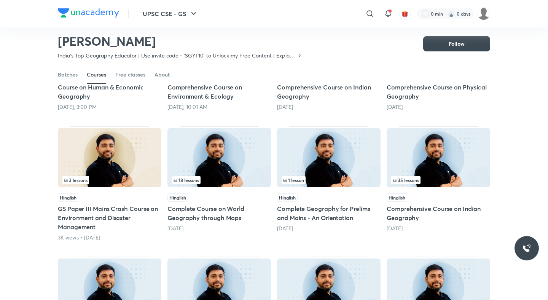
click at [83, 216] on h5 "GS Paper III Mains Crash Course on Environment and Disaster Management" at bounding box center [109, 217] width 103 height 27
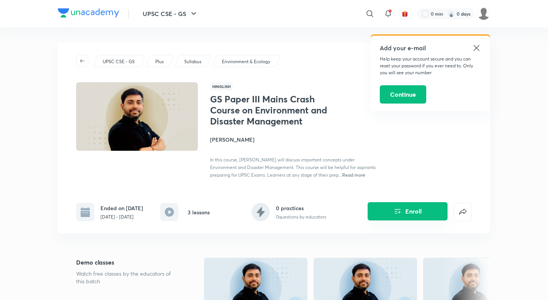
click at [403, 213] on button "Enroll" at bounding box center [407, 211] width 80 height 18
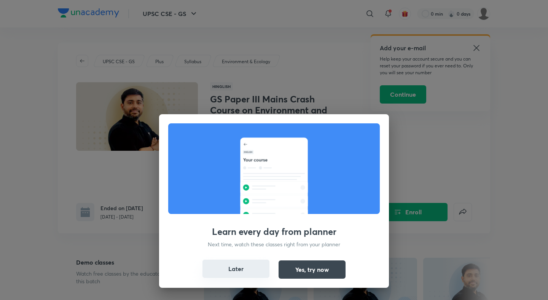
click at [245, 270] on button "Later" at bounding box center [235, 268] width 67 height 18
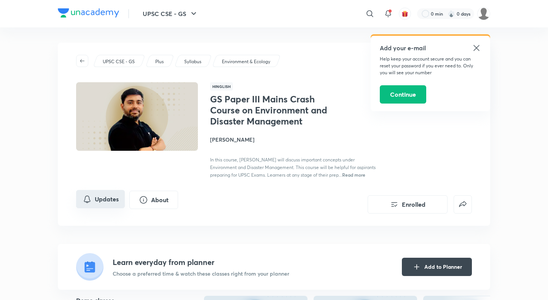
click at [113, 201] on button "Updates" at bounding box center [100, 199] width 49 height 18
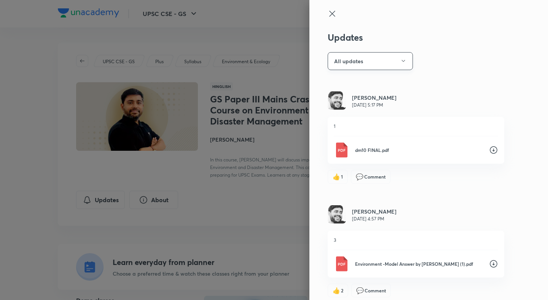
click at [395, 57] on button "All updates" at bounding box center [369, 61] width 85 height 18
click at [358, 97] on span "Attachments" at bounding box center [371, 98] width 79 height 8
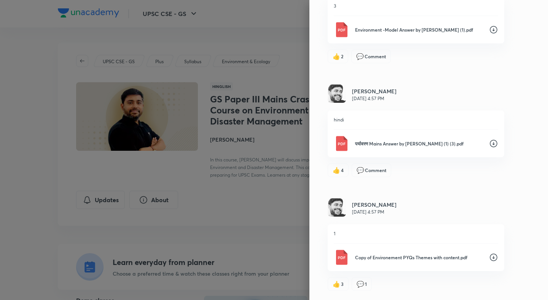
click at [489, 257] on icon at bounding box center [493, 257] width 9 height 9
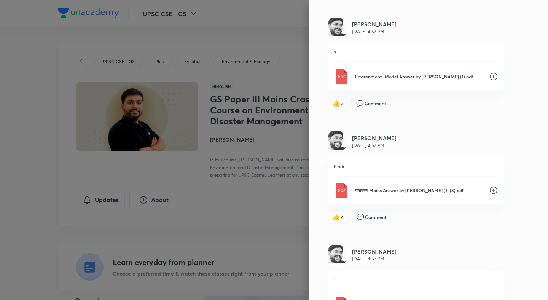
scroll to position [184, 0]
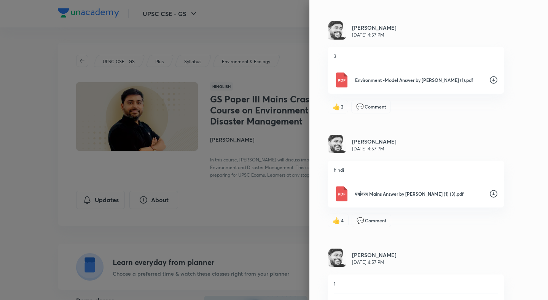
click at [522, 178] on div "Updates Attachments [PERSON_NAME] [DATE] 5:17 PM 1 dm10 FINAL.pdf 👍 1 💬 Comment…" at bounding box center [428, 150] width 238 height 300
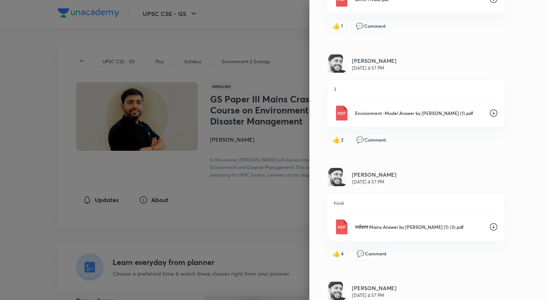
scroll to position [142, 0]
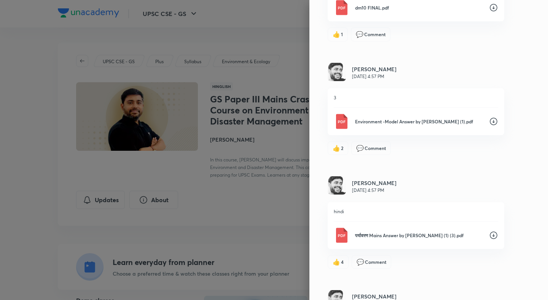
click at [491, 119] on icon at bounding box center [493, 122] width 8 height 8
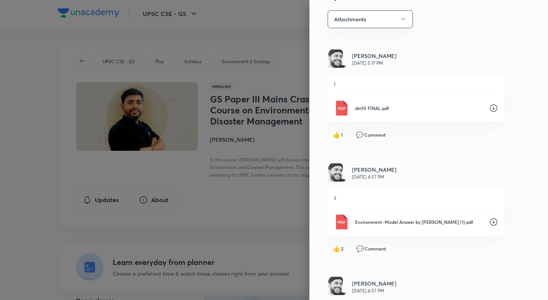
scroll to position [32, 0]
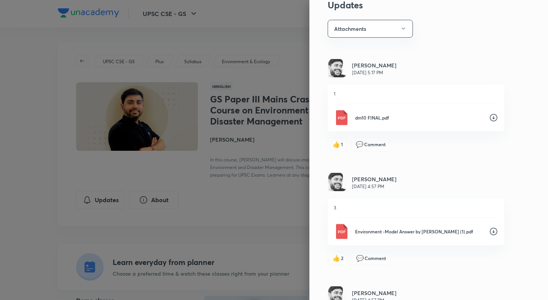
click at [493, 116] on icon at bounding box center [493, 118] width 8 height 8
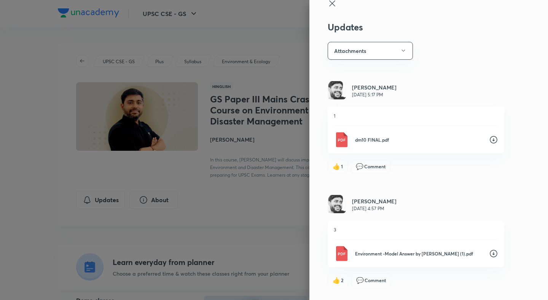
scroll to position [0, 0]
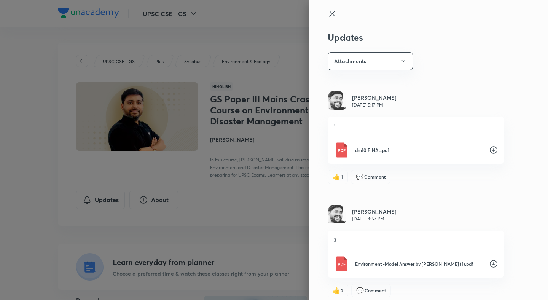
click at [270, 167] on div at bounding box center [274, 150] width 548 height 300
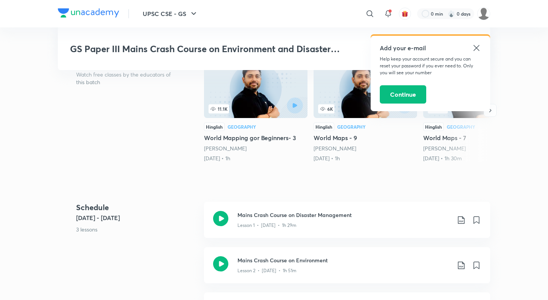
scroll to position [321, 0]
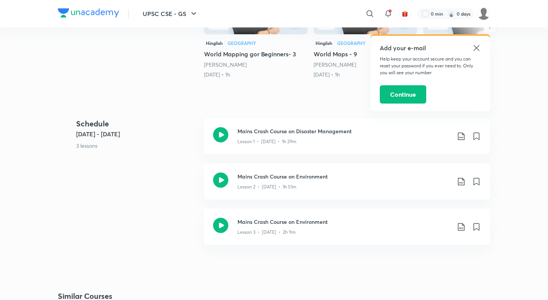
scroll to position [147, 0]
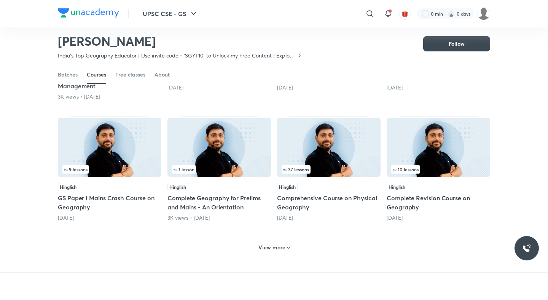
scroll to position [330, 0]
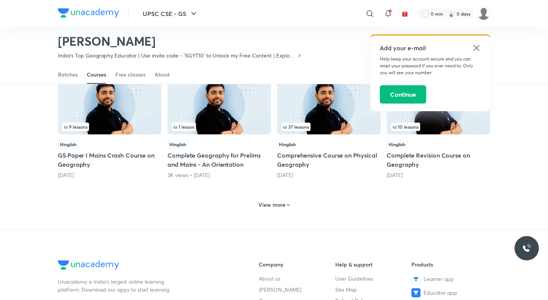
click at [87, 157] on h5 "GS Paper I Mains Crash Course on Geography" at bounding box center [109, 160] width 103 height 18
